Goal: Information Seeking & Learning: Learn about a topic

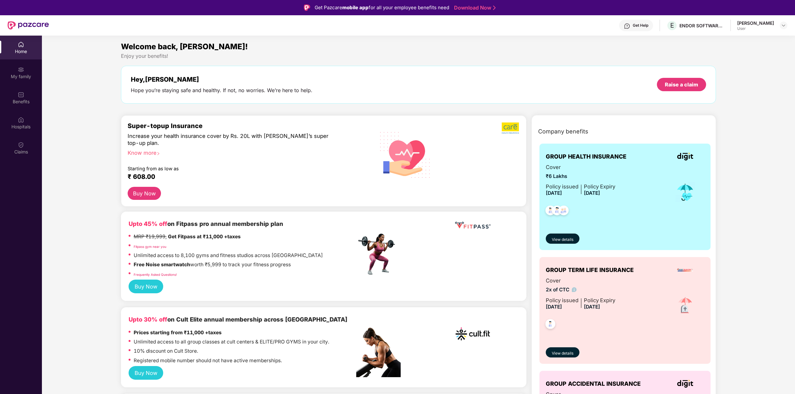
click at [24, 102] on div "Benefits" at bounding box center [21, 101] width 42 height 6
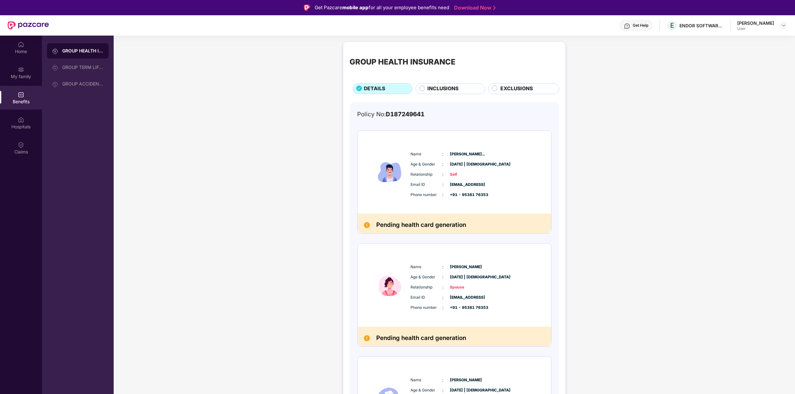
click at [624, 190] on div "GROUP HEALTH INSURANCE DETAILS INCLUSIONS EXCLUSIONS Policy No: D187249641 Name…" at bounding box center [454, 325] width 681 height 573
click at [441, 92] on span "INCLUSIONS" at bounding box center [442, 89] width 31 height 8
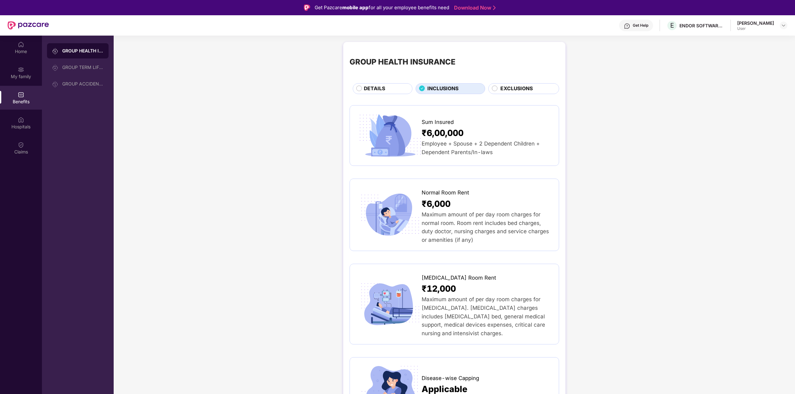
click at [374, 89] on span "DETAILS" at bounding box center [374, 89] width 21 height 8
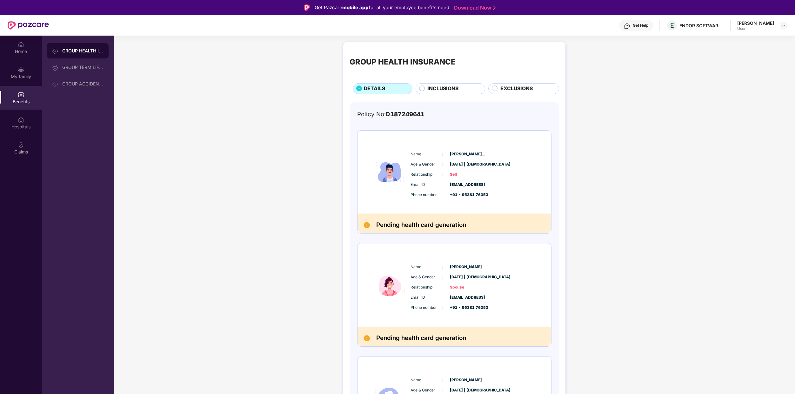
click at [611, 204] on div "GROUP HEALTH INSURANCE DETAILS INCLUSIONS EXCLUSIONS Policy No: D187249641 Name…" at bounding box center [454, 325] width 681 height 573
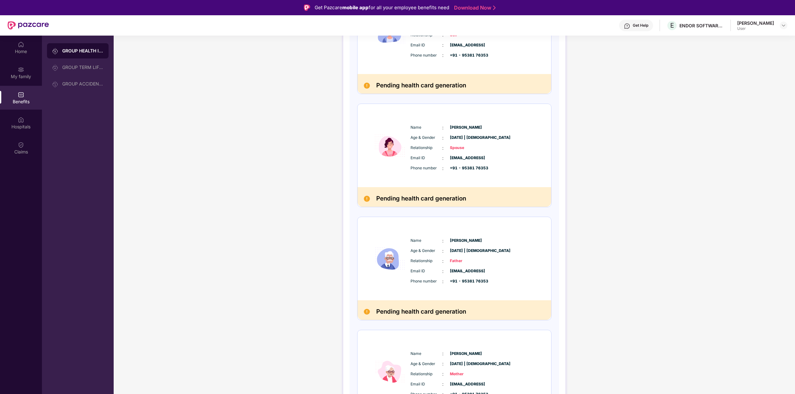
scroll to position [183, 0]
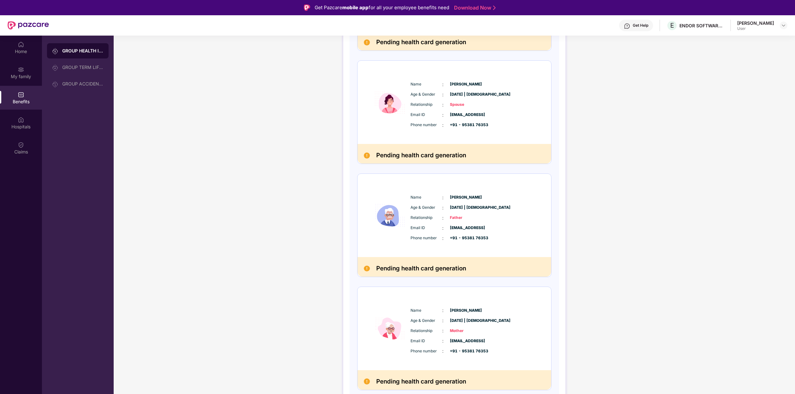
click at [673, 171] on div "GROUP HEALTH INSURANCE DETAILS INCLUSIONS EXCLUSIONS Policy No: D187249641 Name…" at bounding box center [454, 142] width 681 height 573
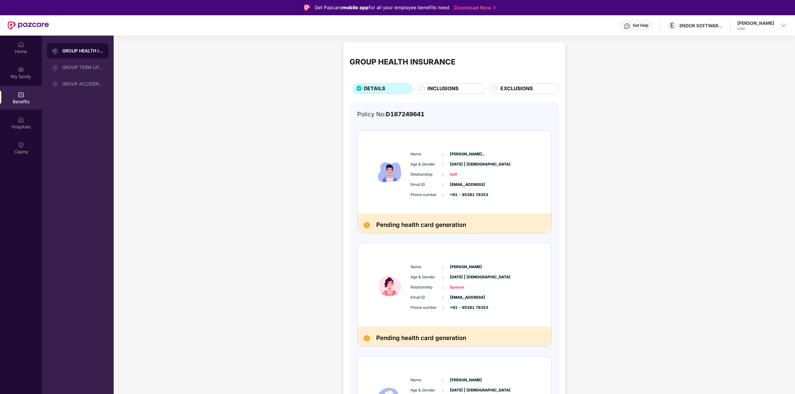
click at [253, 171] on div "GROUP HEALTH INSURANCE DETAILS INCLUSIONS EXCLUSIONS Policy No: D187249641 Name…" at bounding box center [454, 325] width 681 height 573
click at [99, 70] on div "GROUP TERM LIFE INSURANCE" at bounding box center [78, 67] width 62 height 15
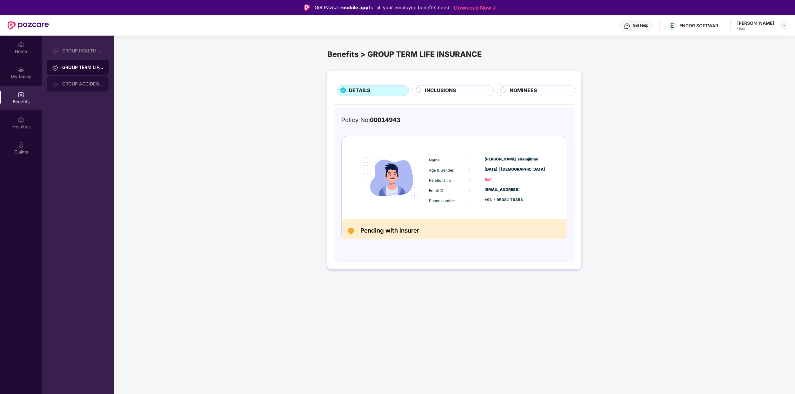
click at [92, 87] on div "GROUP ACCIDENTAL INSURANCE" at bounding box center [78, 83] width 62 height 15
click at [70, 60] on div "GROUP TERM LIFE INSURANCE" at bounding box center [78, 67] width 62 height 15
click at [76, 53] on div "GROUP HEALTH INSURANCE" at bounding box center [82, 50] width 41 height 5
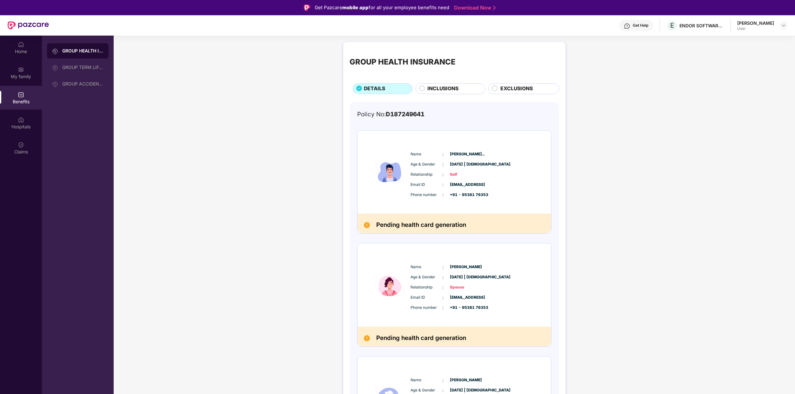
click at [224, 151] on div "GROUP HEALTH INSURANCE DETAILS INCLUSIONS EXCLUSIONS Policy No: D187249641 Name…" at bounding box center [454, 325] width 681 height 573
click at [440, 90] on span "INCLUSIONS" at bounding box center [442, 89] width 31 height 8
